Goal: Information Seeking & Learning: Learn about a topic

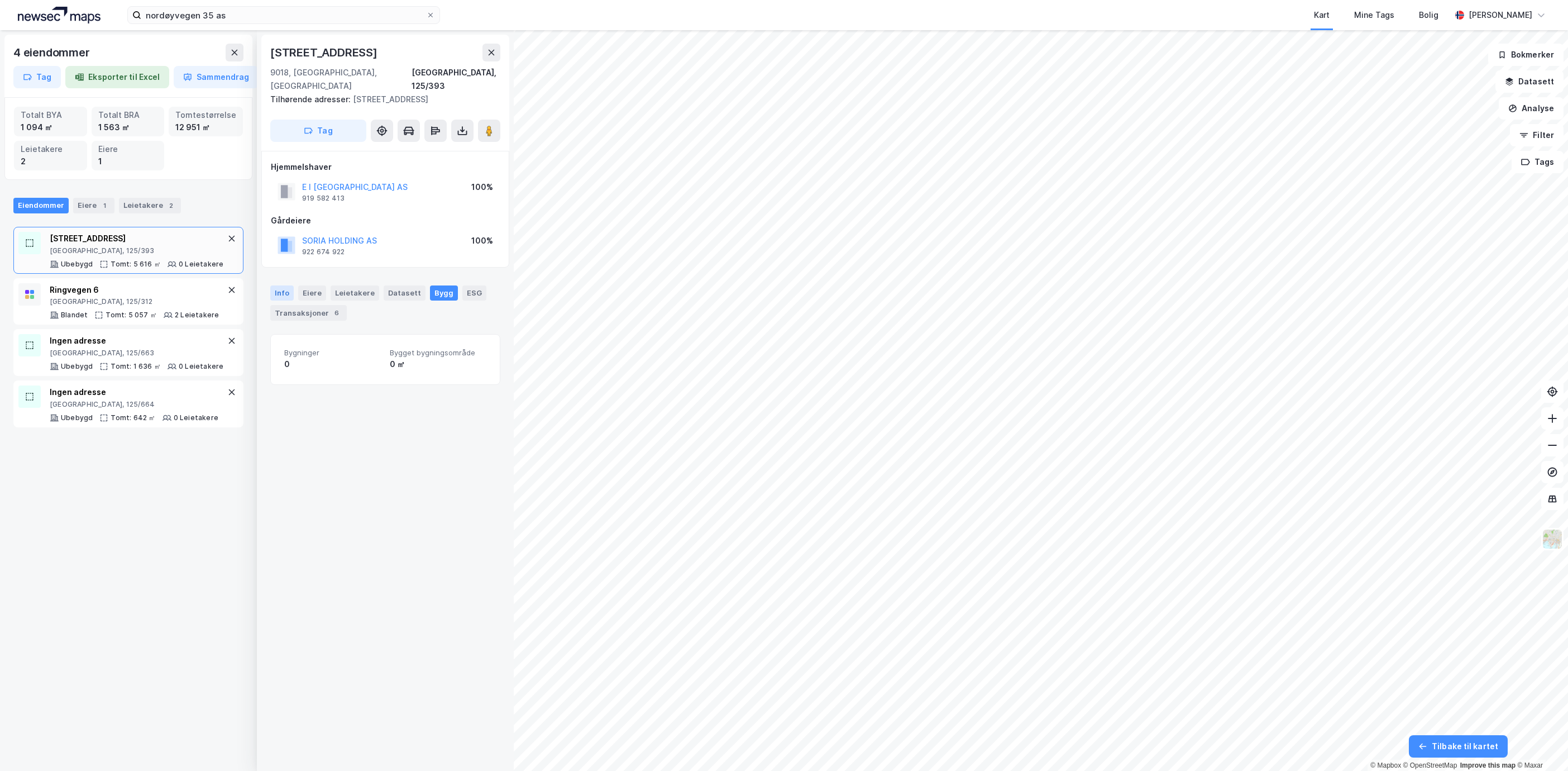
click at [283, 286] on div "Info" at bounding box center [282, 293] width 24 height 15
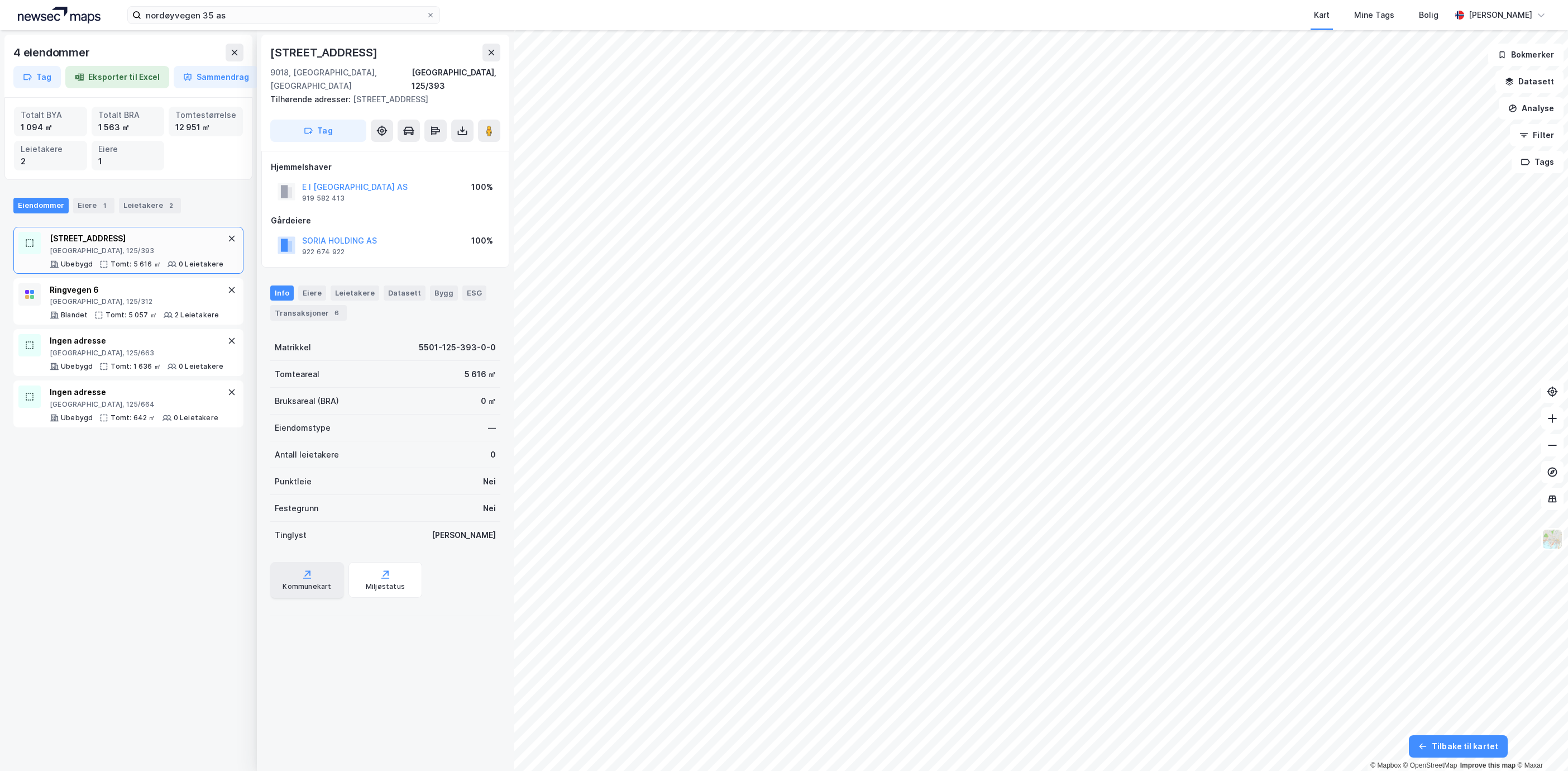
click at [323, 582] on div "Kommunekart" at bounding box center [307, 586] width 49 height 9
click at [463, 286] on div "ESG" at bounding box center [474, 293] width 24 height 15
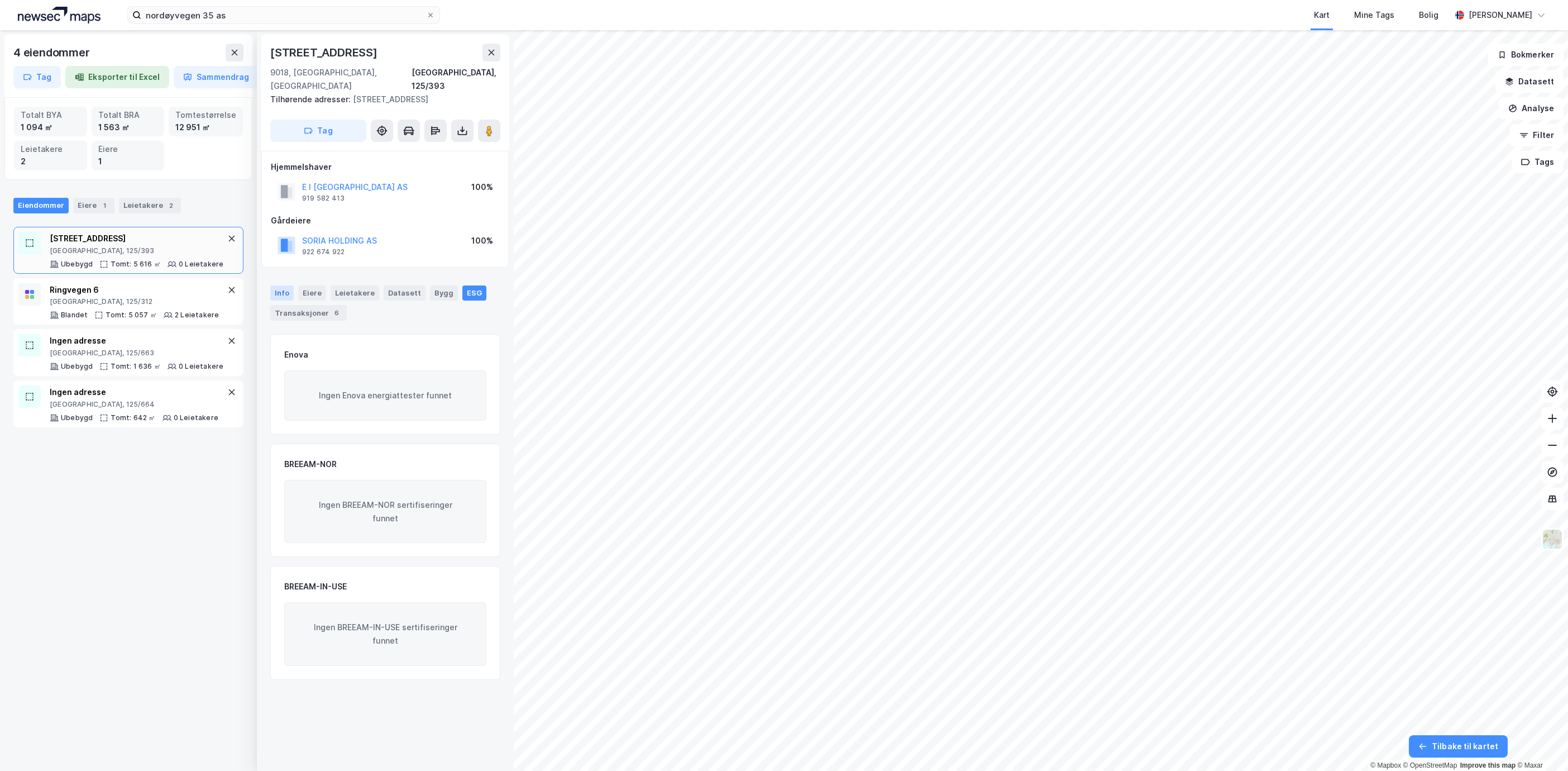
click at [281, 286] on div "Info" at bounding box center [282, 293] width 24 height 15
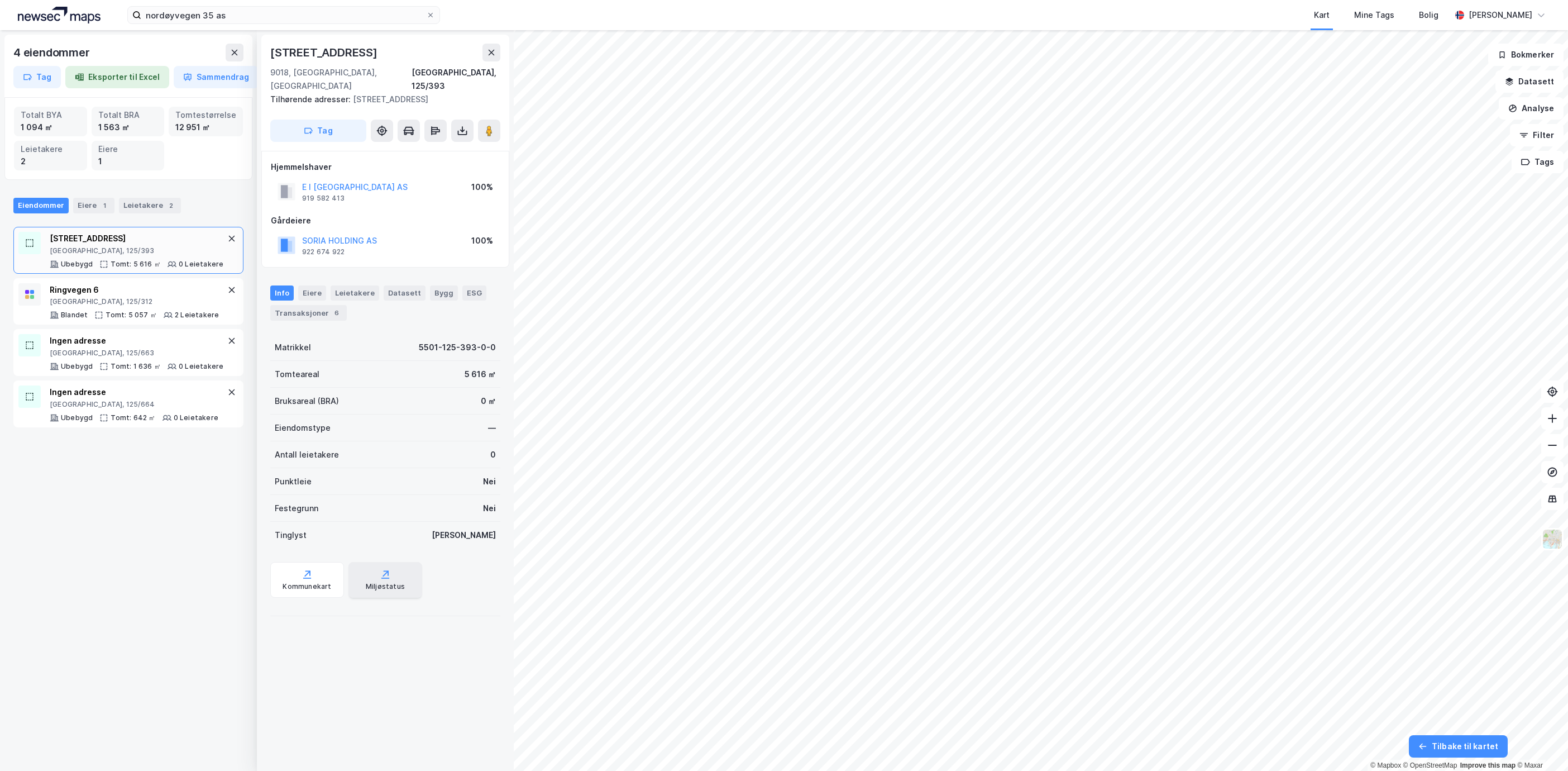
click at [393, 582] on div "Miljøstatus" at bounding box center [385, 586] width 39 height 9
click at [493, 51] on icon at bounding box center [492, 52] width 6 height 5
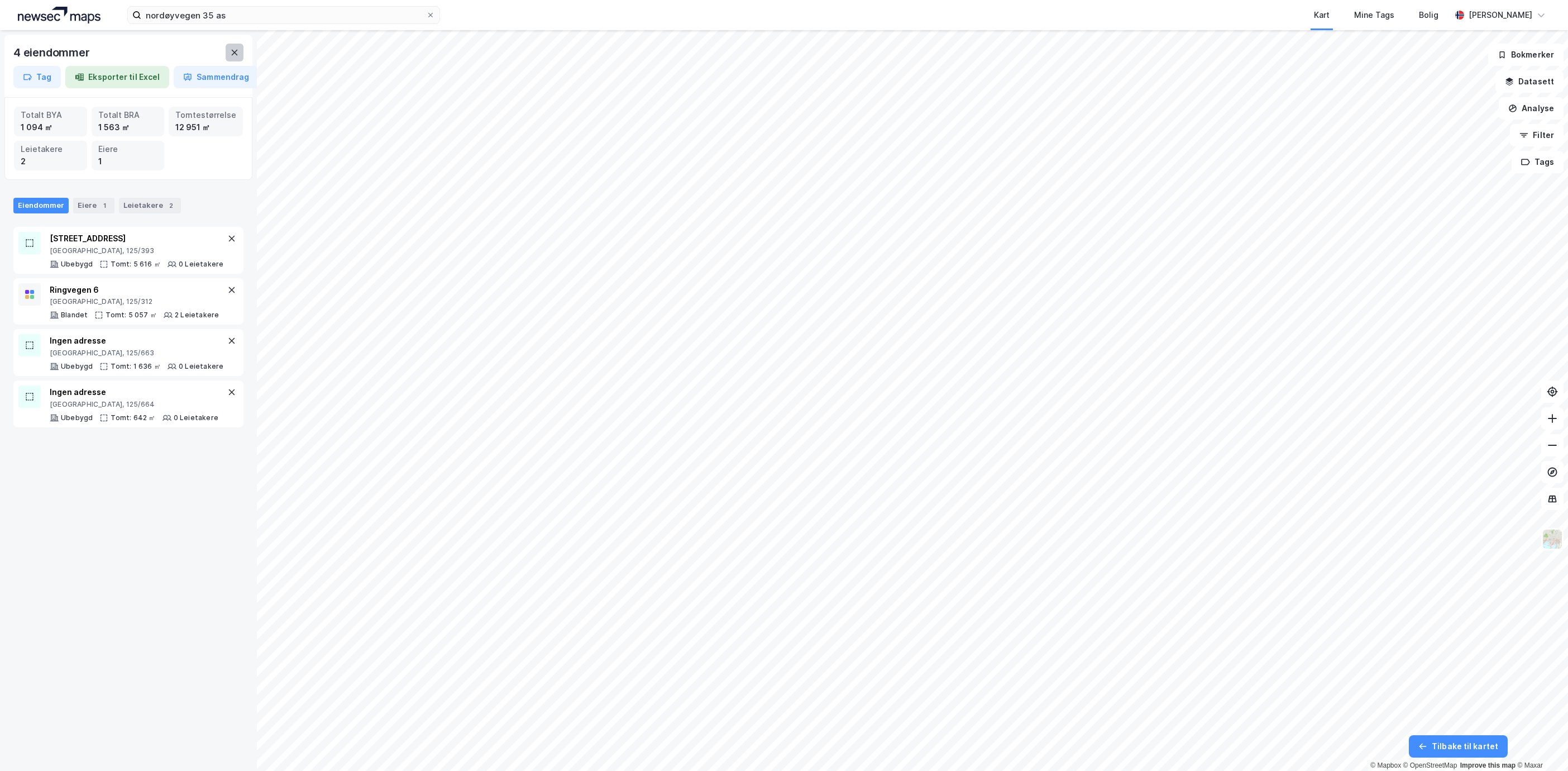
click at [238, 49] on icon at bounding box center [234, 52] width 9 height 9
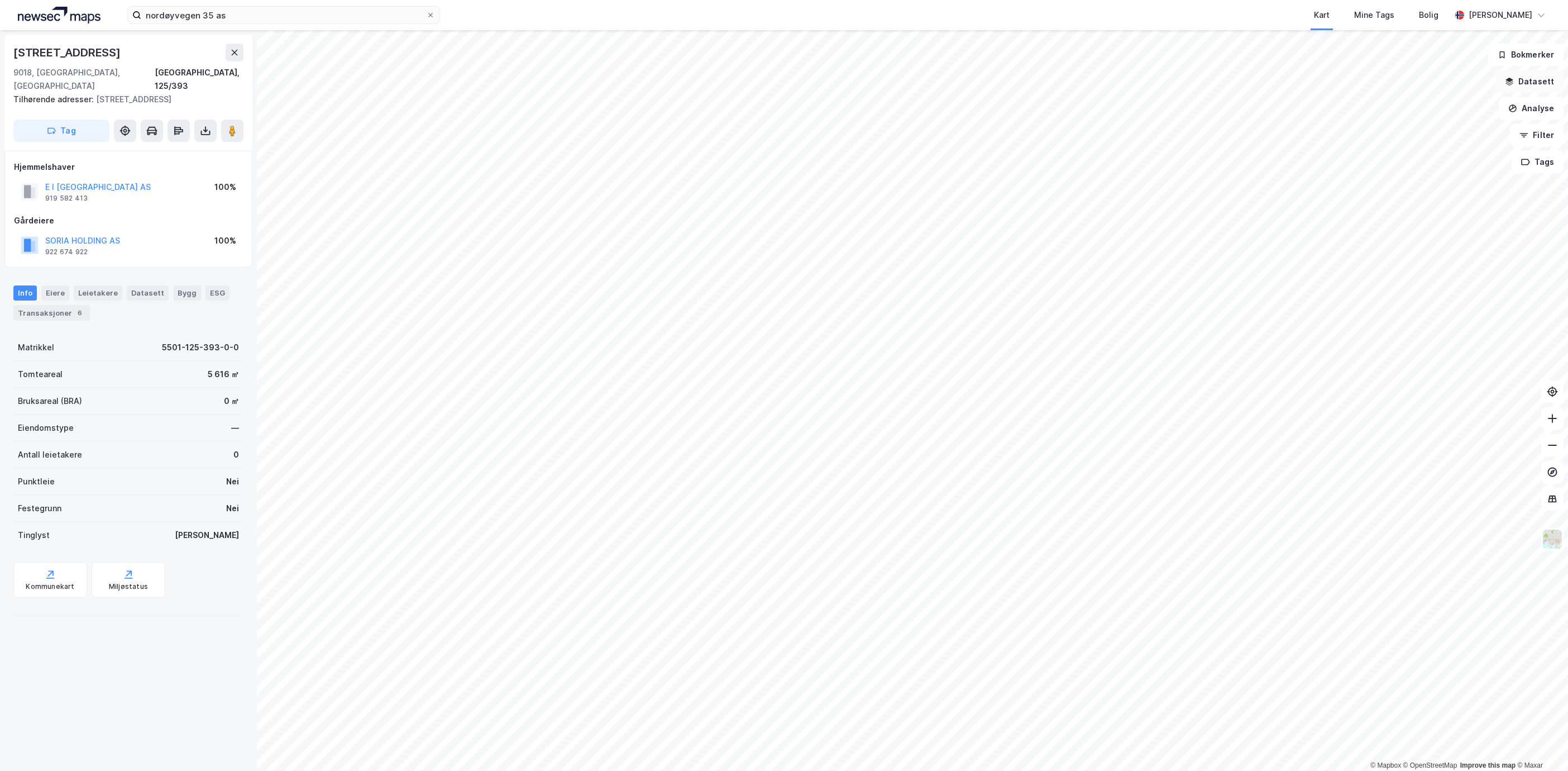
click at [1548, 84] on button "Datasett" at bounding box center [1530, 82] width 68 height 23
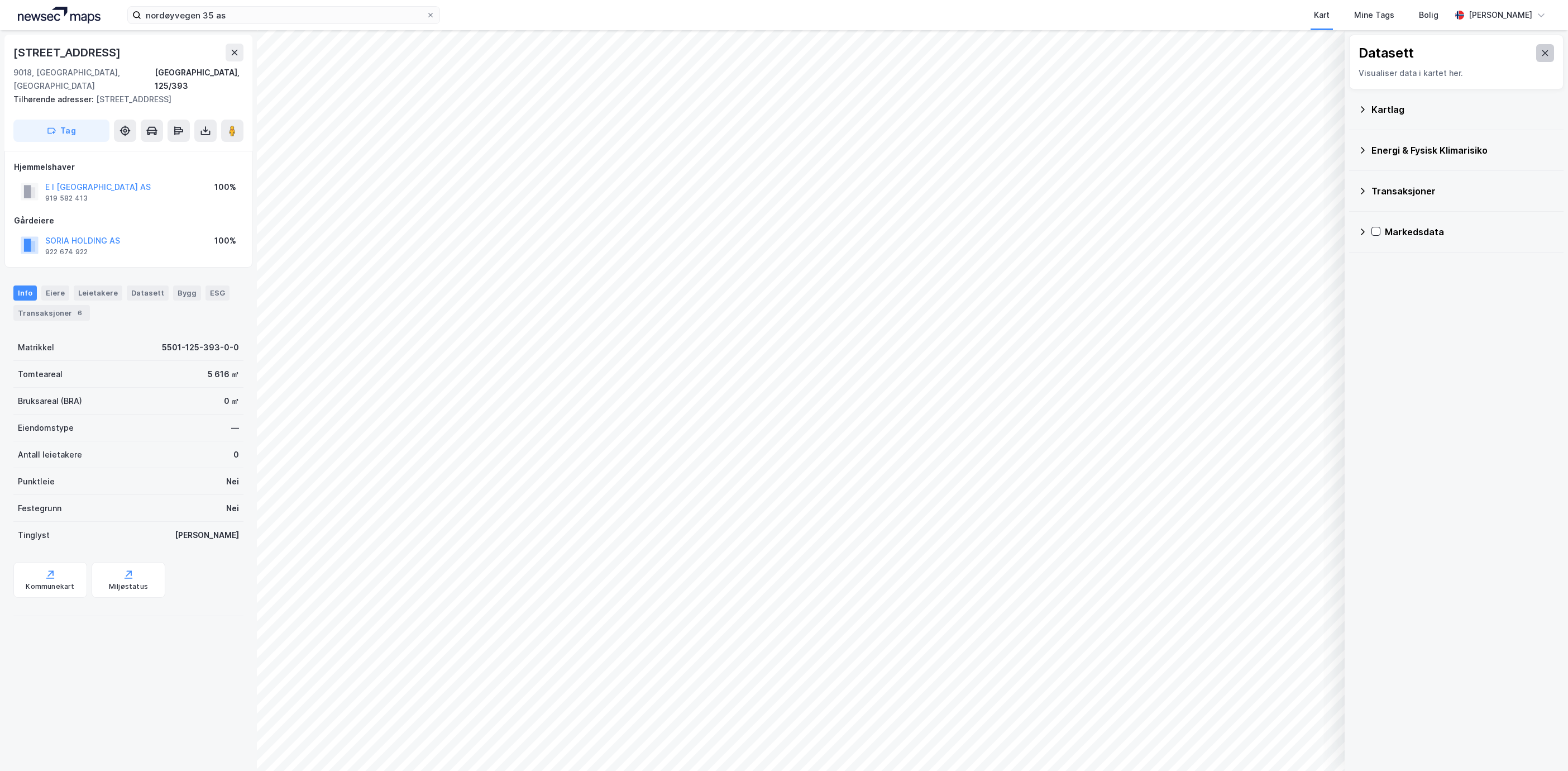
click at [1540, 57] on button at bounding box center [1545, 52] width 18 height 18
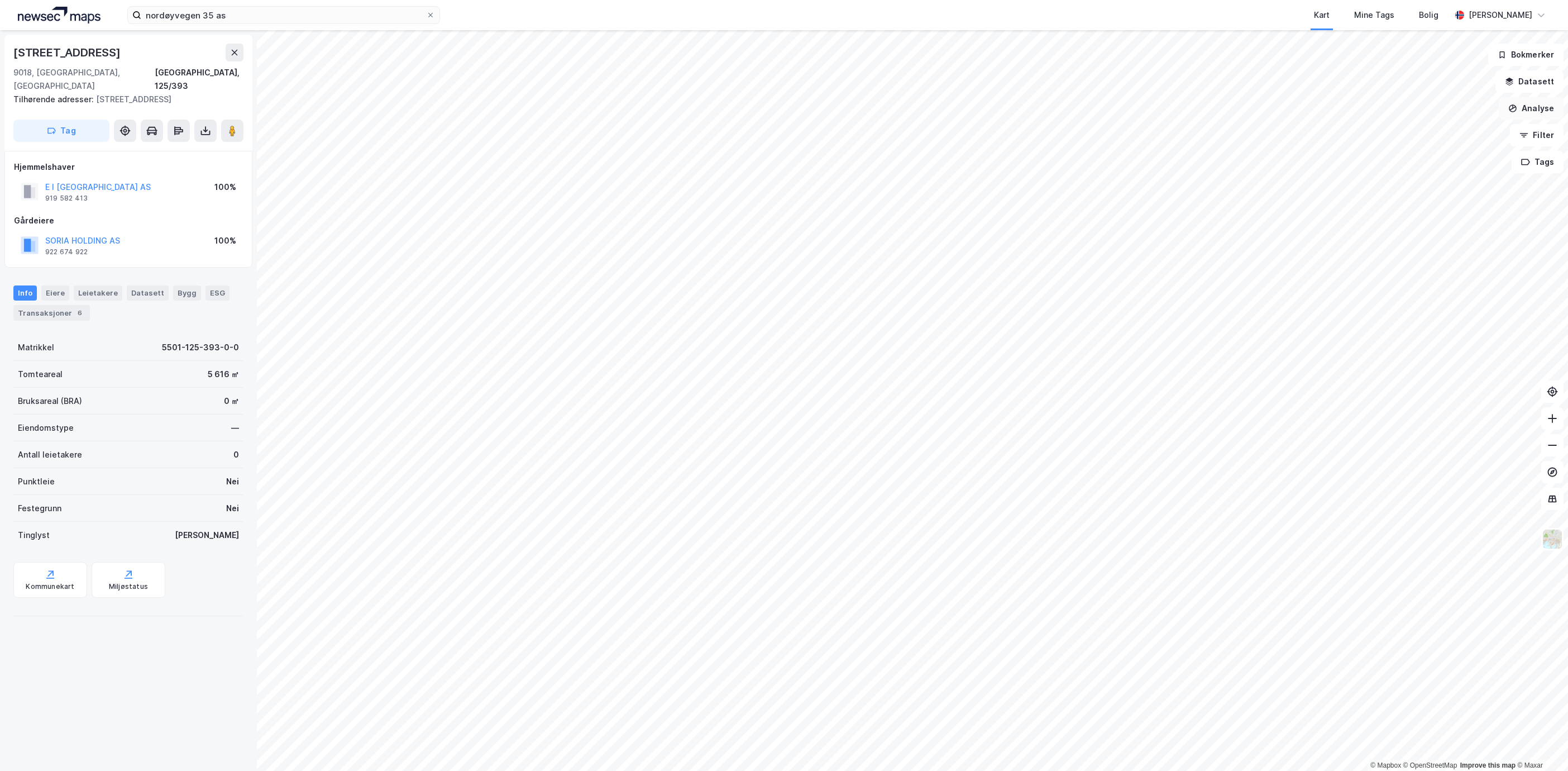
click at [1540, 101] on button "Analyse" at bounding box center [1531, 108] width 65 height 23
click at [1427, 121] on div "Mål avstand Tegn område Tegn [PERSON_NAME] demografi Reisetidsanalyse" at bounding box center [1427, 155] width 128 height 110
click at [1446, 135] on div "Tegn område" at bounding box center [1434, 132] width 97 height 10
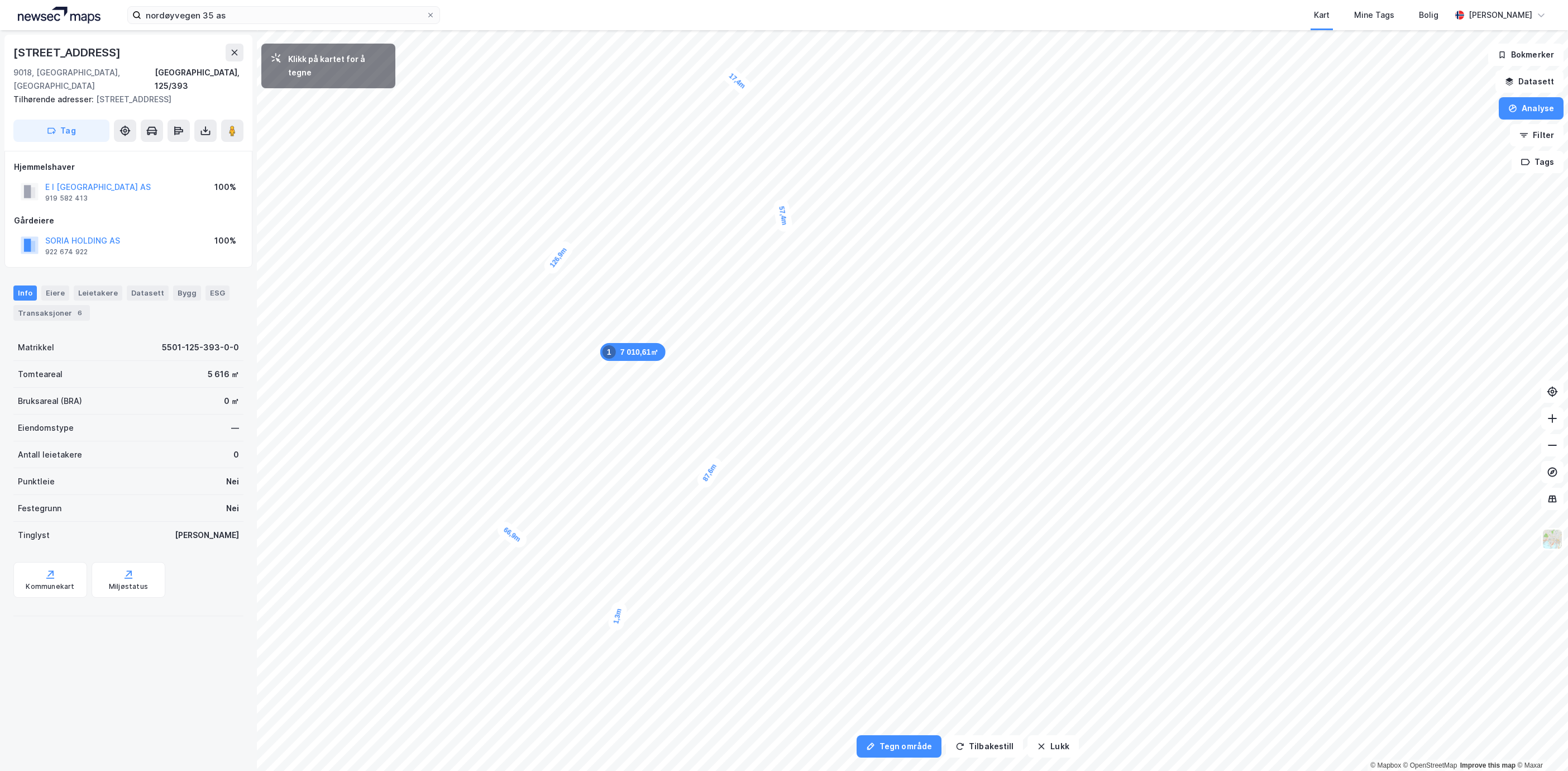
click at [617, 620] on div "1,3m" at bounding box center [617, 616] width 21 height 31
click at [330, 118] on button "Vis eiendommer" at bounding box center [328, 126] width 121 height 18
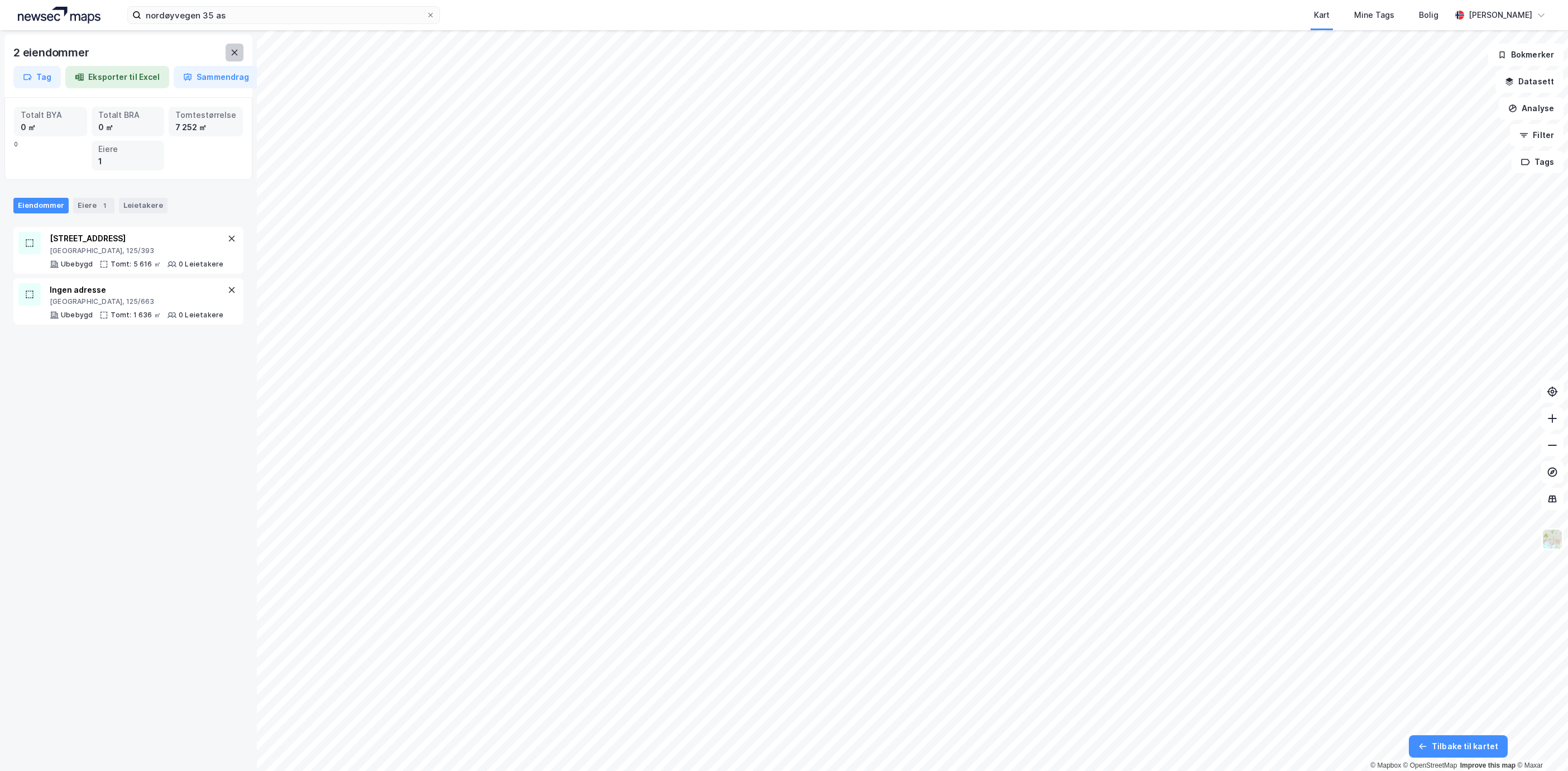
click at [228, 52] on button at bounding box center [234, 52] width 18 height 18
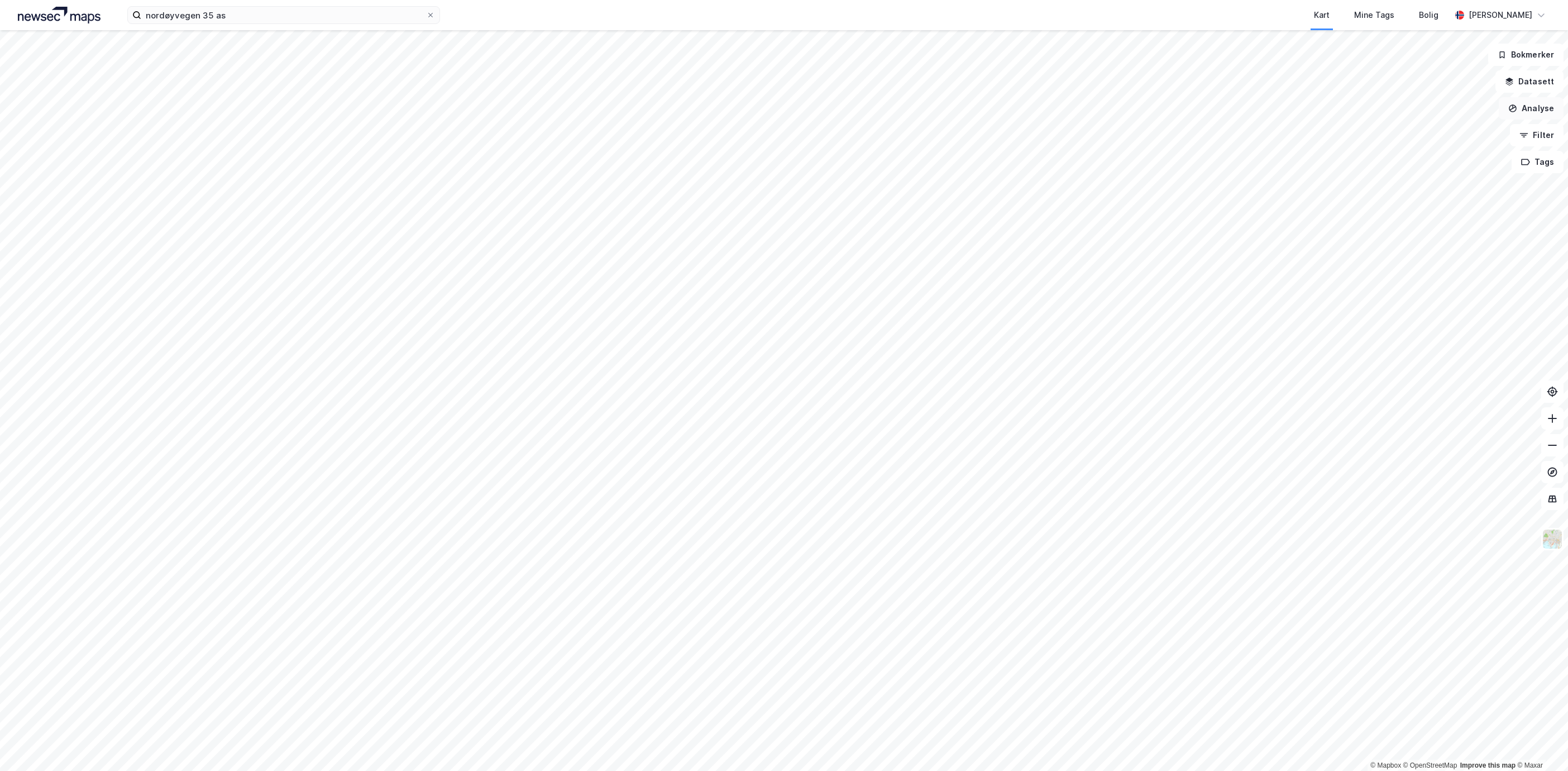
click at [1543, 108] on button "Analyse" at bounding box center [1531, 108] width 65 height 23
click at [1457, 135] on div "Tegn område" at bounding box center [1434, 132] width 97 height 10
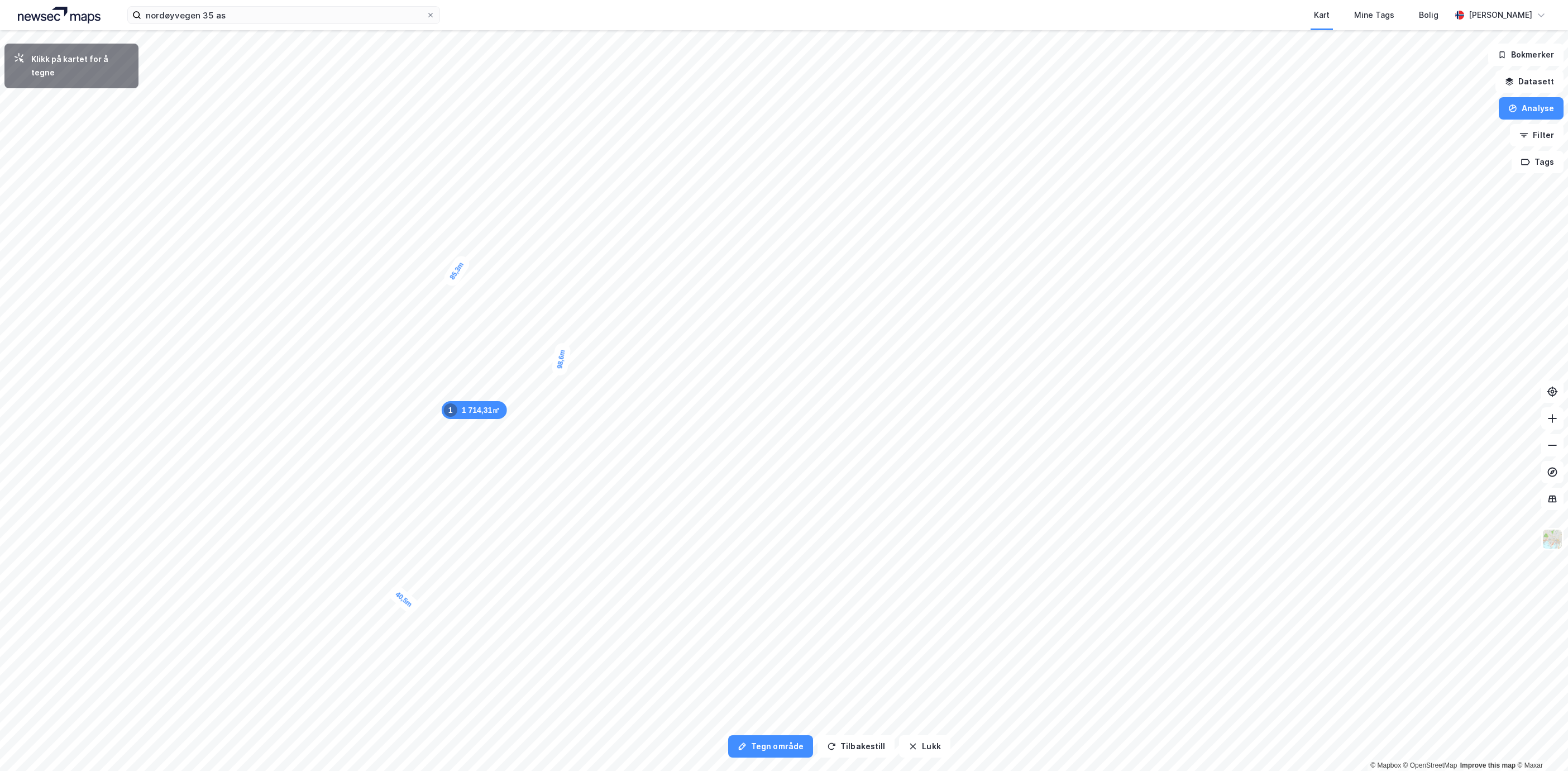
click at [622, 29] on div "Kart Mine Tags Bolig" at bounding box center [972, 15] width 957 height 30
click at [632, 29] on div "Kart Mine Tags Bolig" at bounding box center [972, 15] width 957 height 30
click at [503, 700] on div "1,9m" at bounding box center [505, 694] width 26 height 32
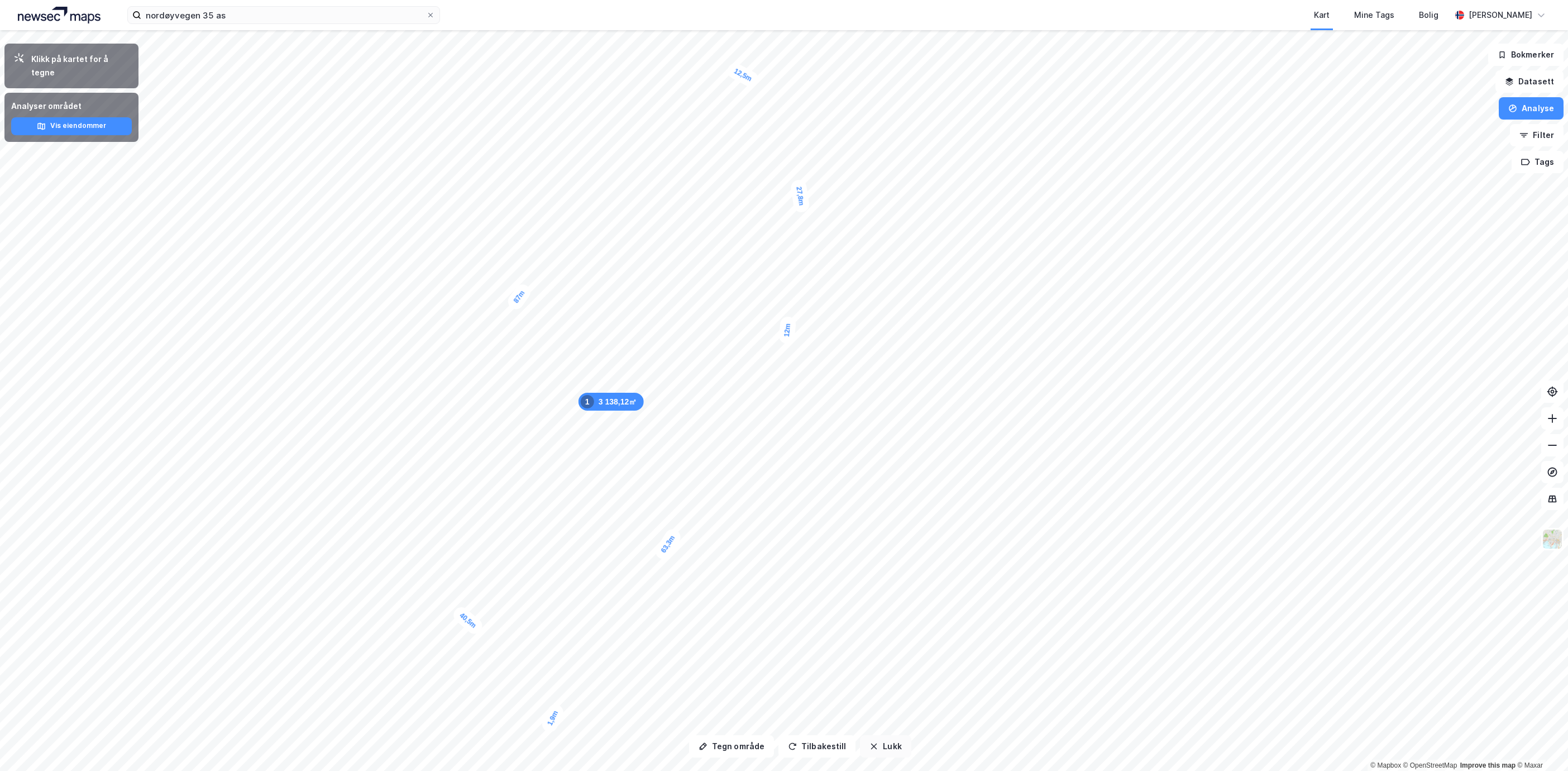
click at [880, 748] on button "Lukk" at bounding box center [885, 746] width 51 height 23
